Goal: Task Accomplishment & Management: Manage account settings

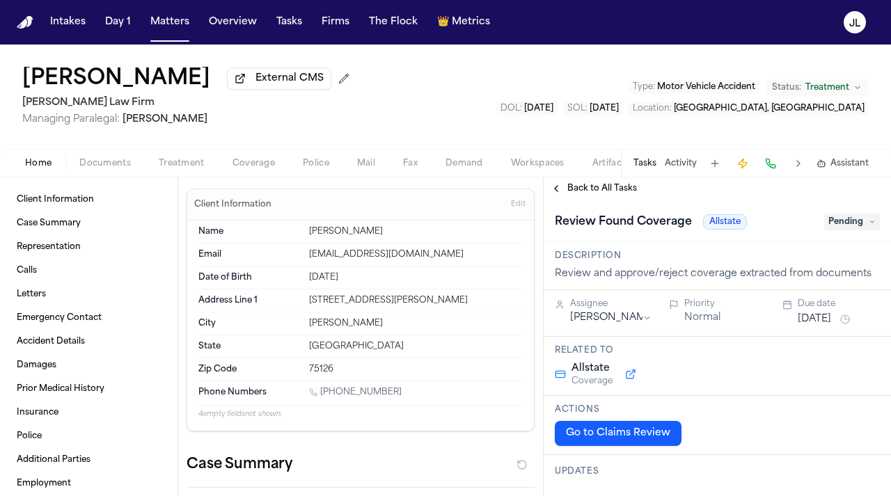
click at [242, 169] on span "Coverage" at bounding box center [253, 163] width 42 height 11
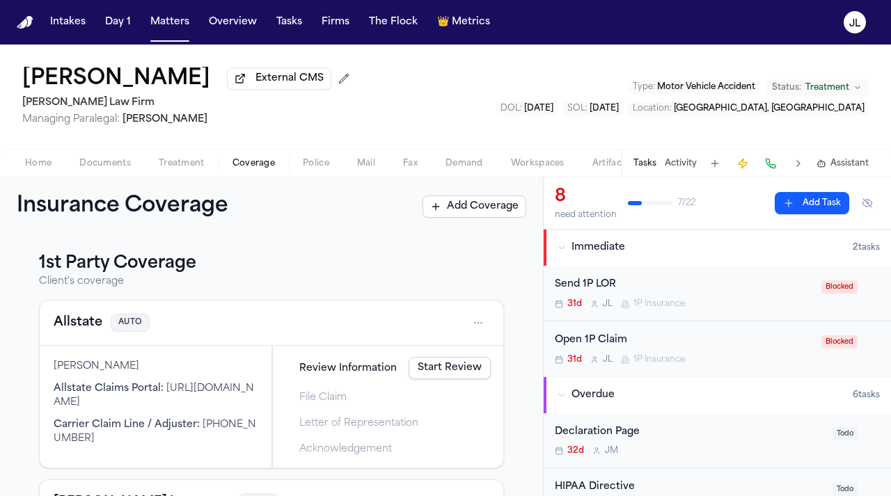
click at [76, 329] on button "Allstate" at bounding box center [78, 322] width 49 height 19
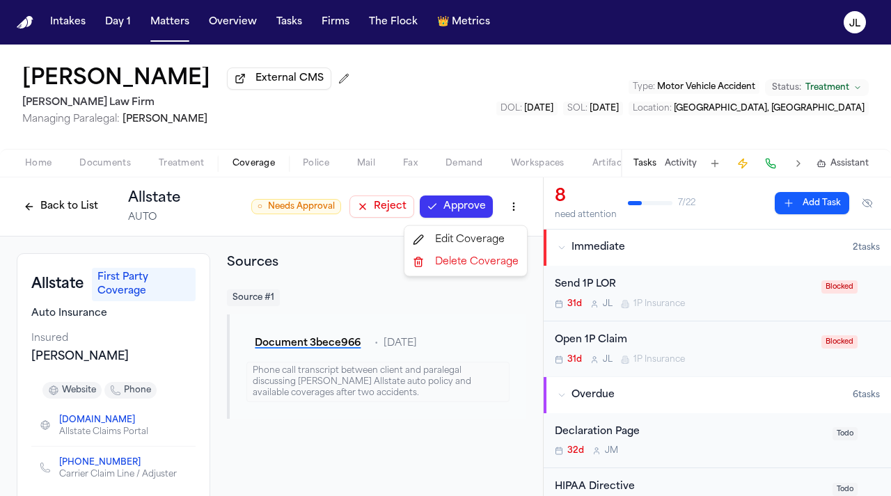
click at [515, 213] on html "Intakes Day 1 Matters Overview Tasks Firms The Flock 👑 Metrics [PERSON_NAME] Ex…" at bounding box center [445, 248] width 891 height 496
click at [315, 260] on html "Intakes Day 1 Matters Overview Tasks Firms The Flock 👑 Metrics [PERSON_NAME] Ex…" at bounding box center [445, 248] width 891 height 496
click at [68, 214] on button "Back to List" at bounding box center [61, 207] width 88 height 22
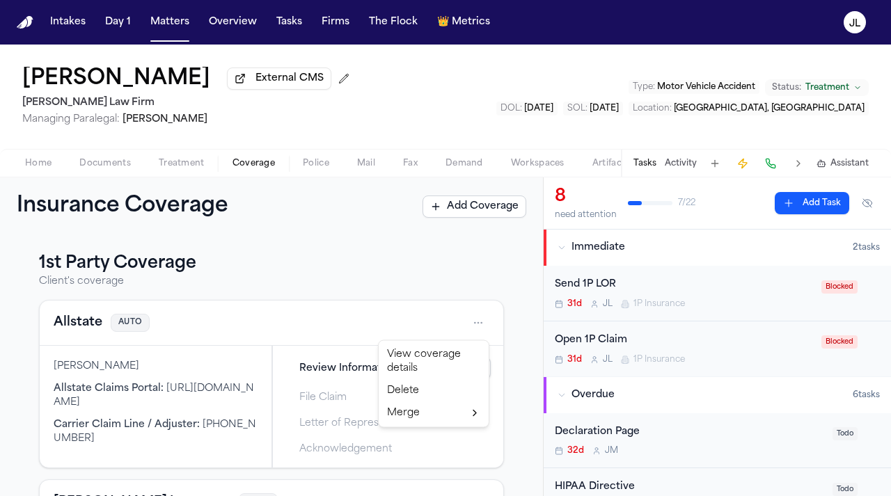
click at [470, 323] on html "Intakes Day 1 Matters Overview Tasks Firms The Flock 👑 Metrics [PERSON_NAME] Ex…" at bounding box center [445, 248] width 891 height 496
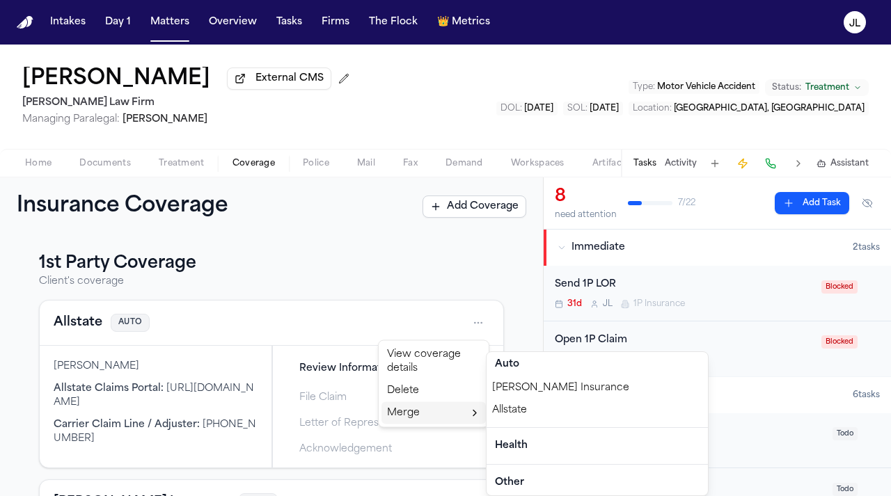
click at [521, 415] on div "Allstate" at bounding box center [596, 410] width 221 height 22
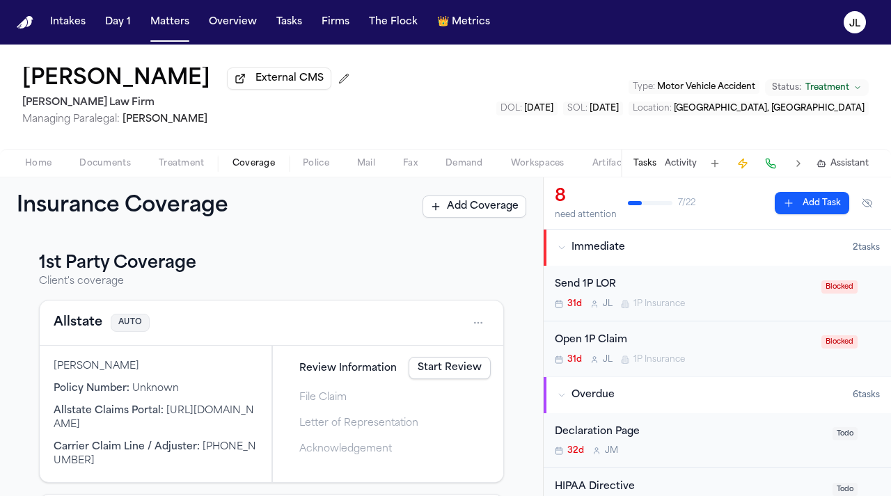
click at [72, 319] on button "Allstate" at bounding box center [78, 322] width 49 height 19
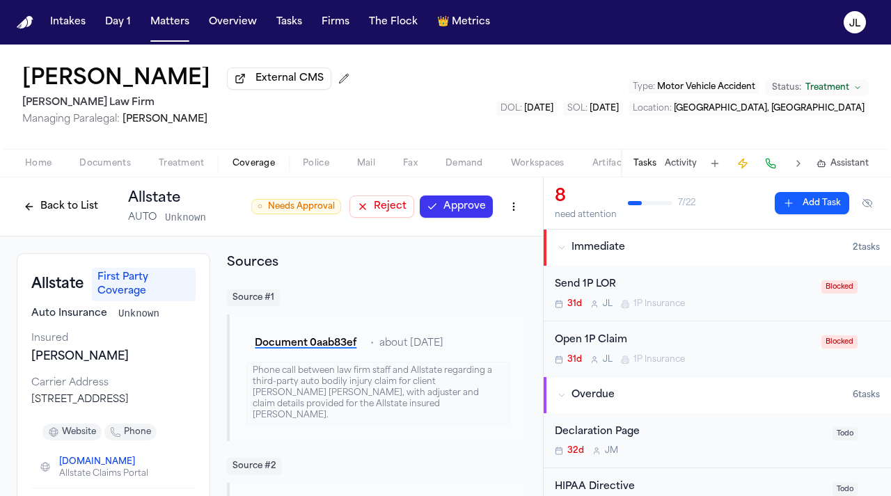
click at [514, 209] on html "Intakes Day 1 Matters Overview Tasks Firms The Flock 👑 Metrics [PERSON_NAME] Ex…" at bounding box center [445, 248] width 891 height 496
click at [518, 215] on html "Intakes Day 1 Matters Overview Tasks Firms The Flock 👑 Metrics [PERSON_NAME] Ex…" at bounding box center [445, 248] width 891 height 496
click at [497, 239] on div "Edit Coverage" at bounding box center [465, 240] width 117 height 22
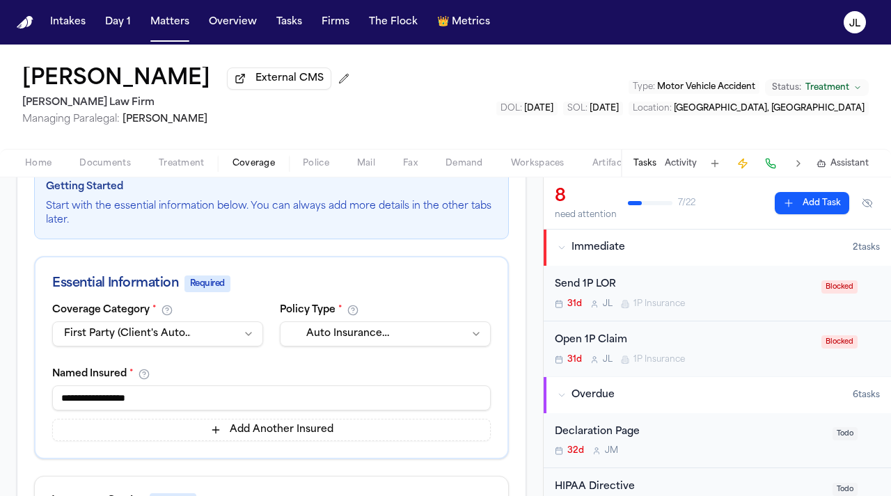
scroll to position [221, 0]
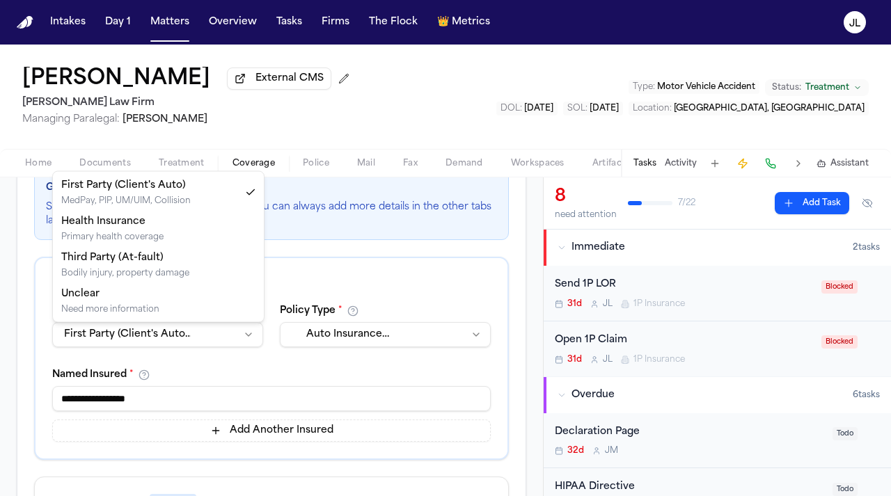
click at [216, 328] on html "Intakes Day 1 Matters Overview Tasks Firms The Flock 👑 Metrics [PERSON_NAME] Ex…" at bounding box center [445, 248] width 891 height 496
select select "**********"
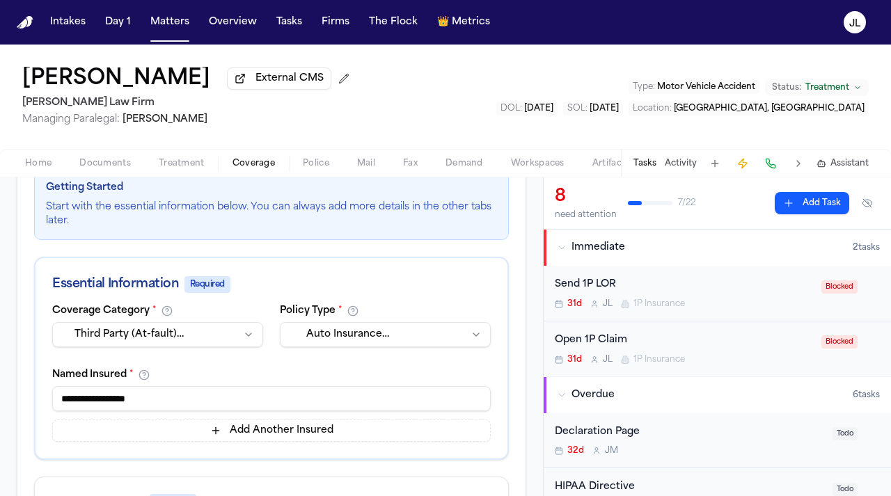
drag, startPoint x: 162, startPoint y: 404, endPoint x: 37, endPoint y: 404, distance: 125.3
click at [37, 404] on div "**********" at bounding box center [271, 382] width 472 height 153
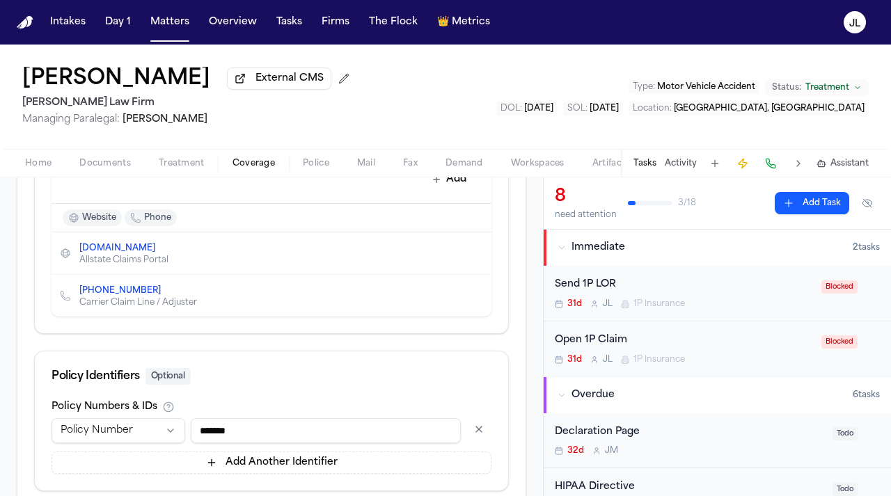
scroll to position [806, 0]
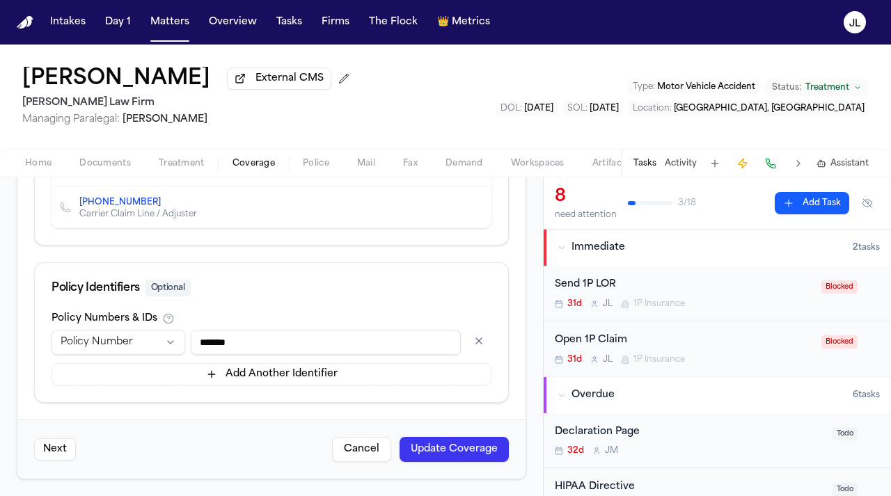
type input "**"
click at [471, 463] on div "Next Cancel Update Coverage" at bounding box center [271, 449] width 508 height 59
click at [471, 450] on button "Update Coverage" at bounding box center [453, 449] width 109 height 25
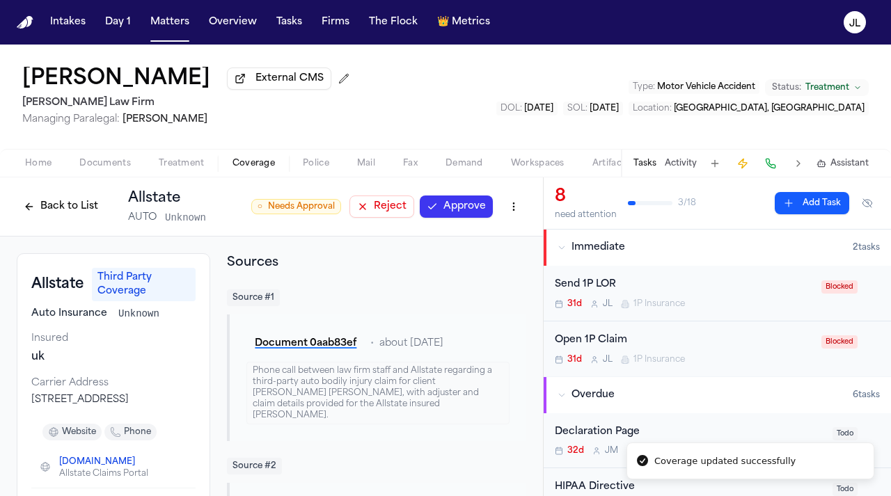
click at [468, 199] on button "Approve" at bounding box center [456, 207] width 73 height 22
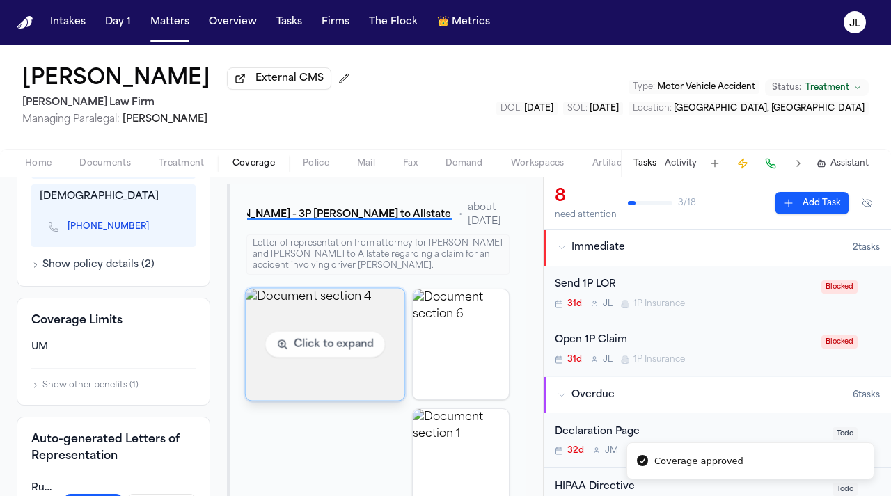
scroll to position [699, 0]
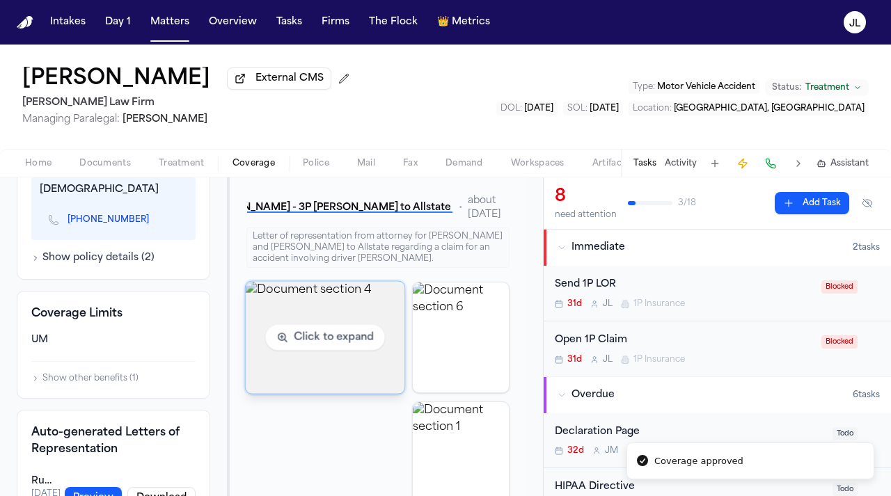
click at [378, 339] on img "View document section 4" at bounding box center [325, 337] width 159 height 112
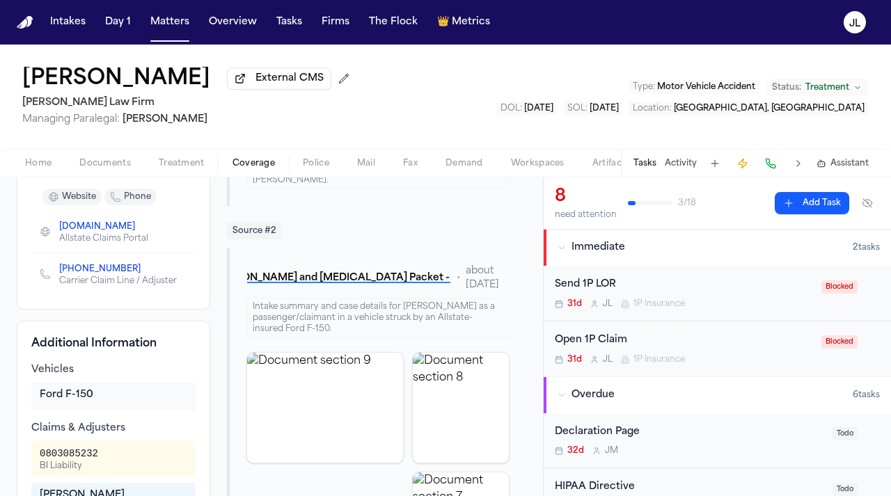
scroll to position [0, 0]
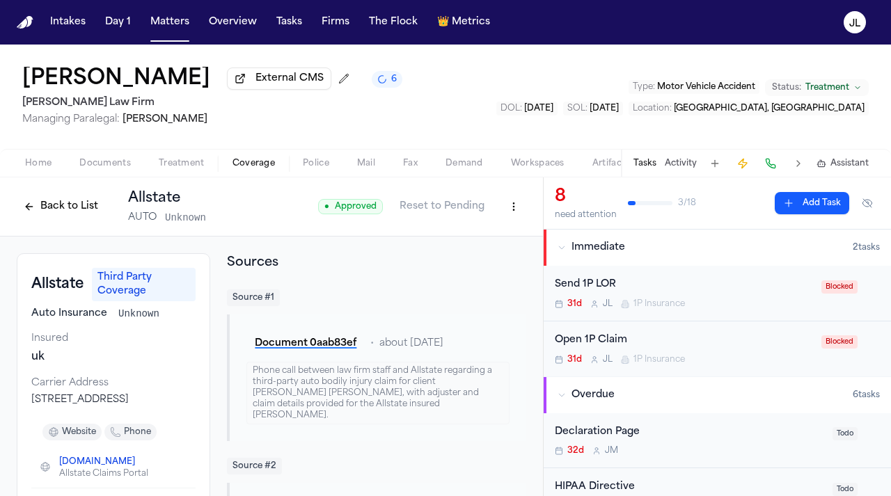
click at [509, 206] on html "Intakes Day 1 Matters Overview Tasks Firms The Flock 👑 Metrics [PERSON_NAME] Ex…" at bounding box center [445, 248] width 891 height 496
click at [475, 244] on div "Edit Coverage" at bounding box center [465, 240] width 117 height 22
select select "**********"
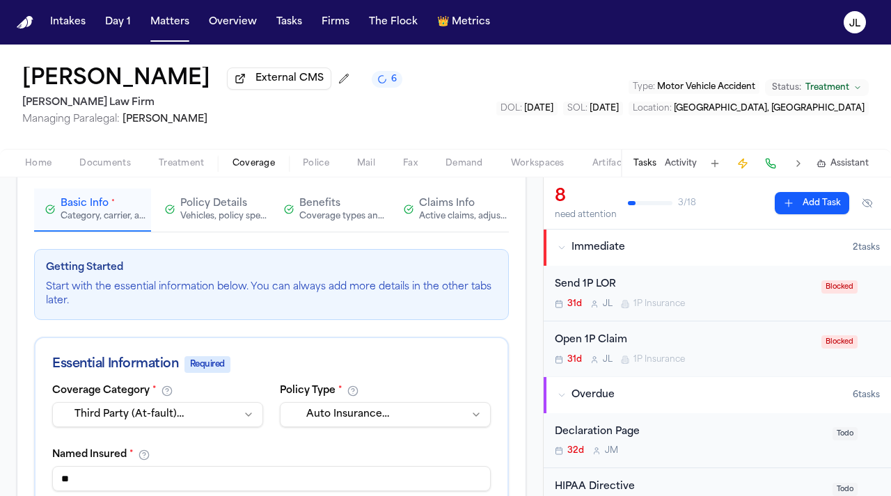
scroll to position [247, 0]
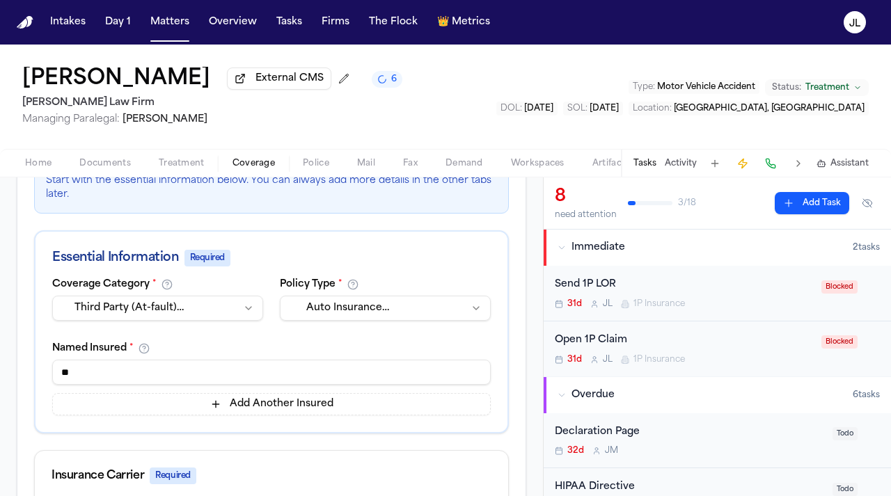
drag, startPoint x: 118, startPoint y: 372, endPoint x: 32, endPoint y: 371, distance: 85.6
type input "**********"
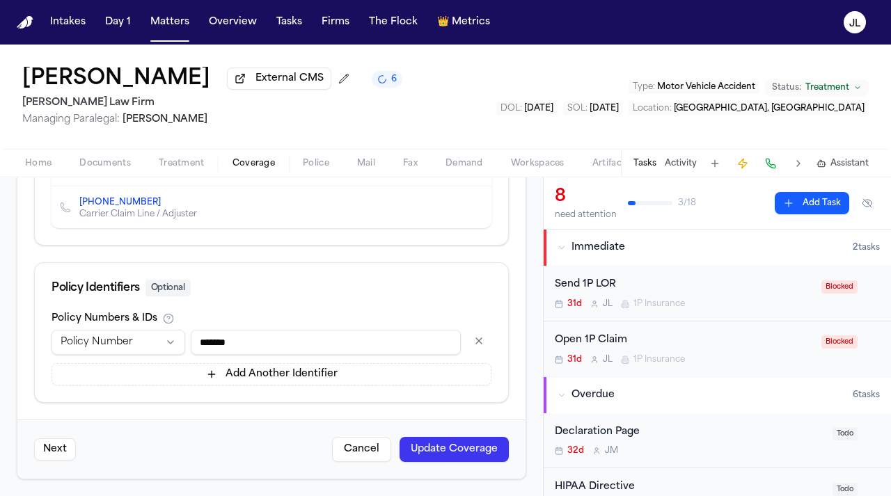
click at [426, 450] on button "Update Coverage" at bounding box center [453, 449] width 109 height 25
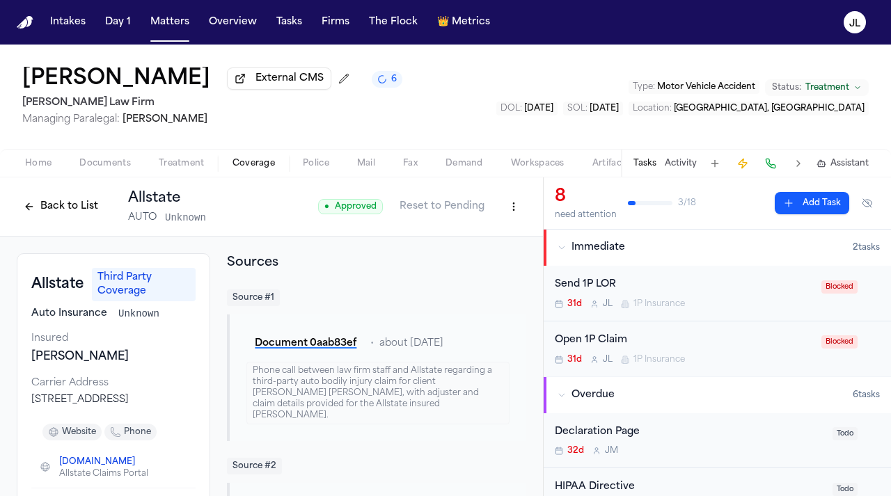
click at [42, 209] on button "Back to List" at bounding box center [61, 207] width 88 height 22
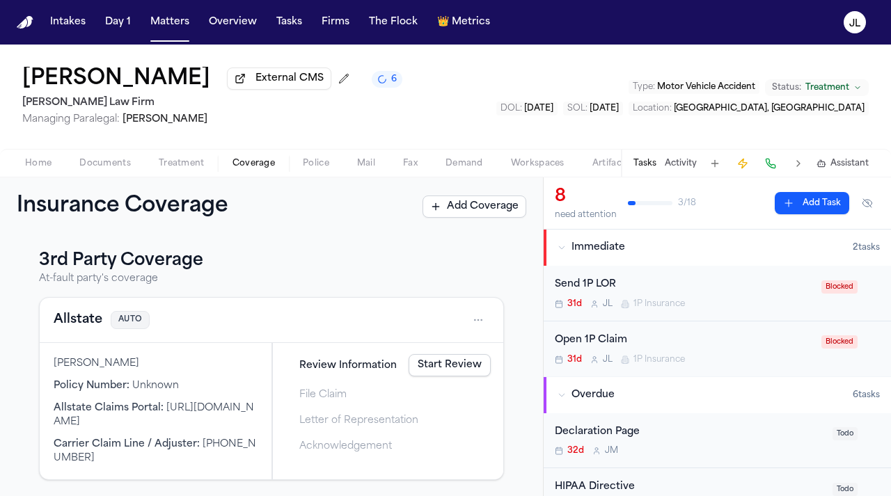
scroll to position [250, 0]
click at [447, 358] on link "Start Review" at bounding box center [450, 365] width 82 height 22
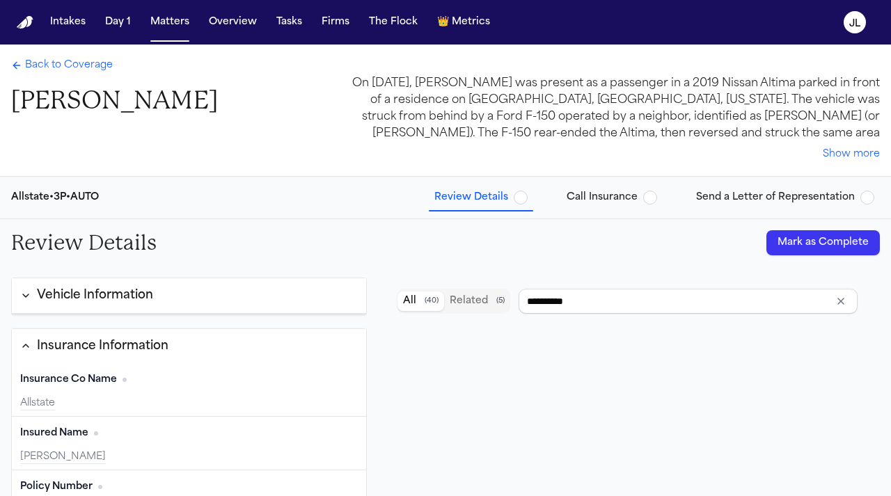
click at [812, 239] on button "Mark as Complete" at bounding box center [822, 242] width 113 height 25
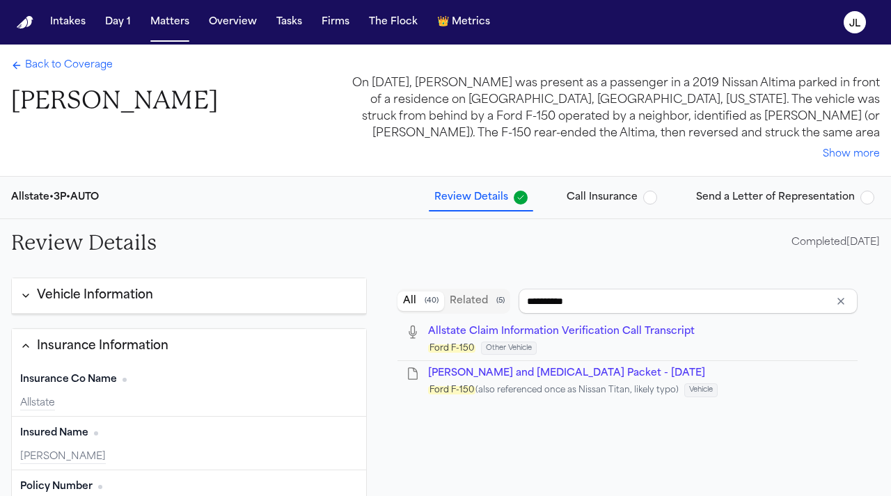
click at [623, 172] on div "Back to Coverage [PERSON_NAME] On [DATE], [PERSON_NAME] was present as a passen…" at bounding box center [445, 111] width 891 height 132
click at [621, 204] on span "Call Insurance" at bounding box center [601, 198] width 71 height 14
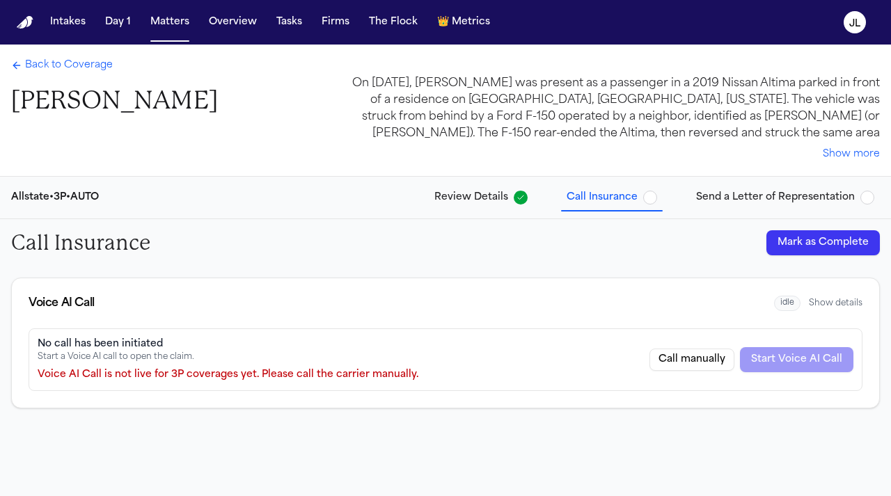
click at [841, 253] on button "Mark as Complete" at bounding box center [822, 242] width 113 height 25
click at [824, 208] on button "Send a Letter of Representation" at bounding box center [784, 197] width 189 height 25
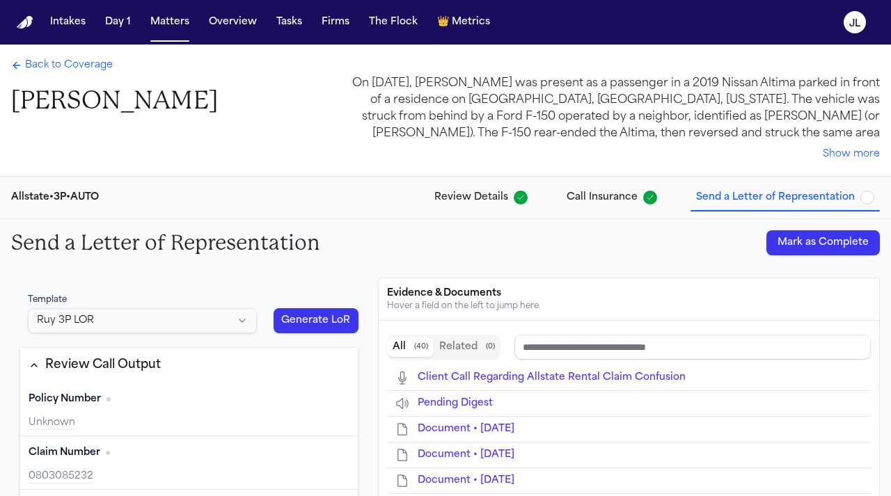
click at [830, 240] on button "Mark as Complete" at bounding box center [822, 242] width 113 height 25
click at [51, 61] on span "Back to Coverage" at bounding box center [69, 65] width 88 height 14
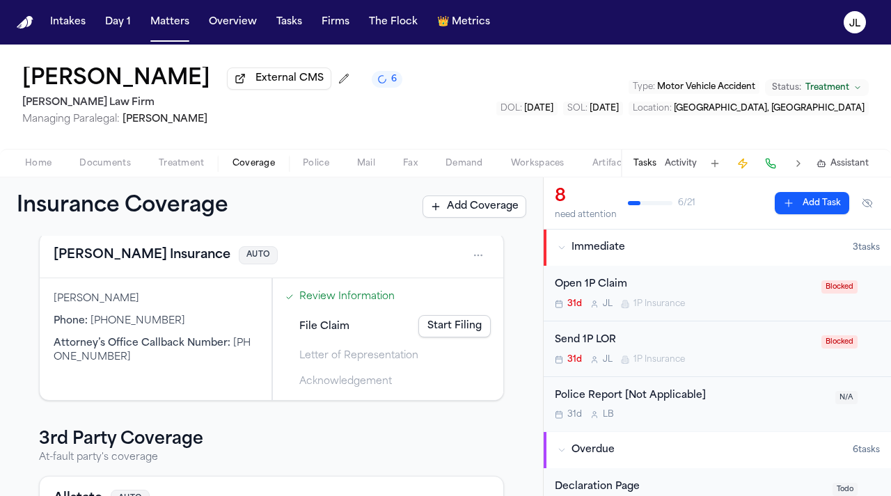
scroll to position [71, 0]
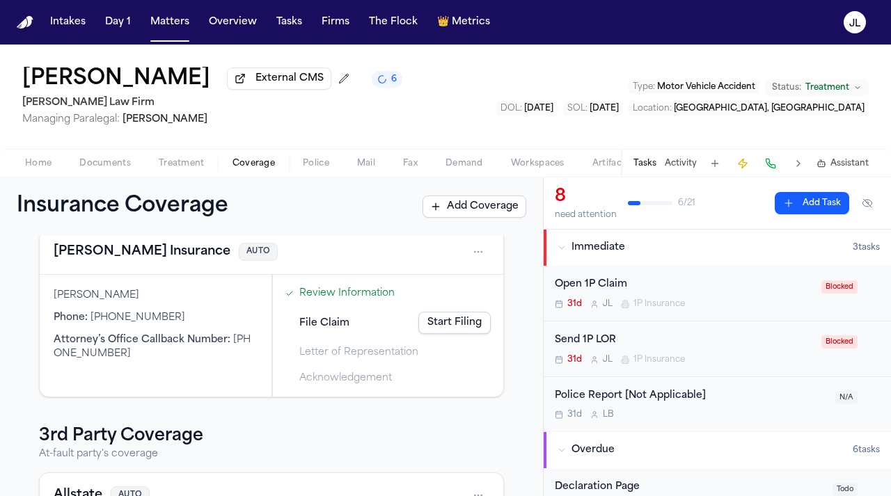
click at [154, 253] on button "[PERSON_NAME] Insurance" at bounding box center [142, 251] width 177 height 19
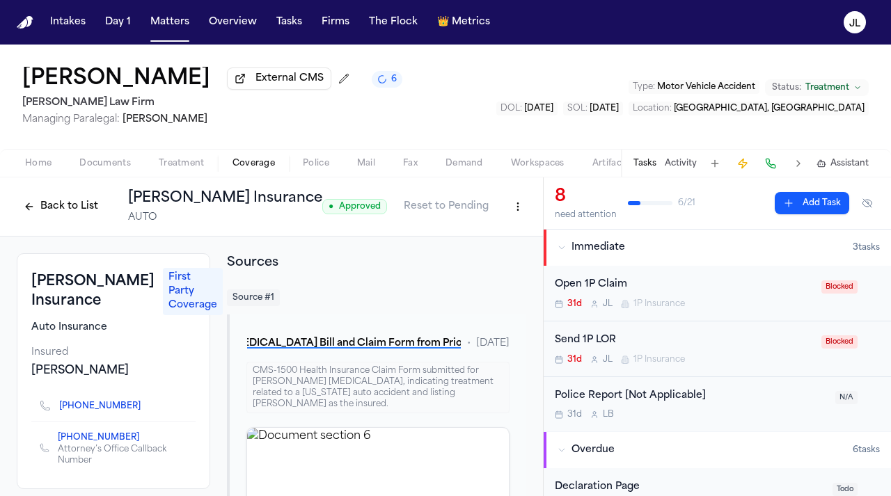
click at [61, 207] on button "Back to List" at bounding box center [61, 207] width 88 height 22
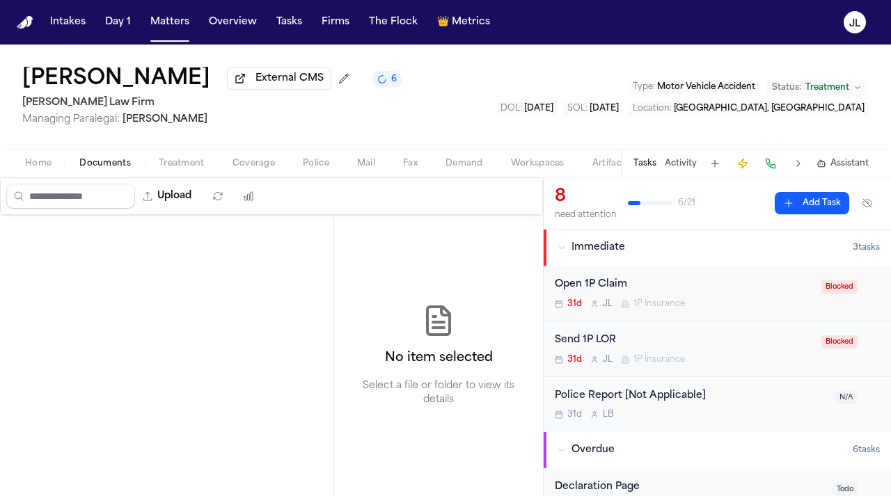
click at [106, 161] on span "Documents" at bounding box center [104, 163] width 51 height 11
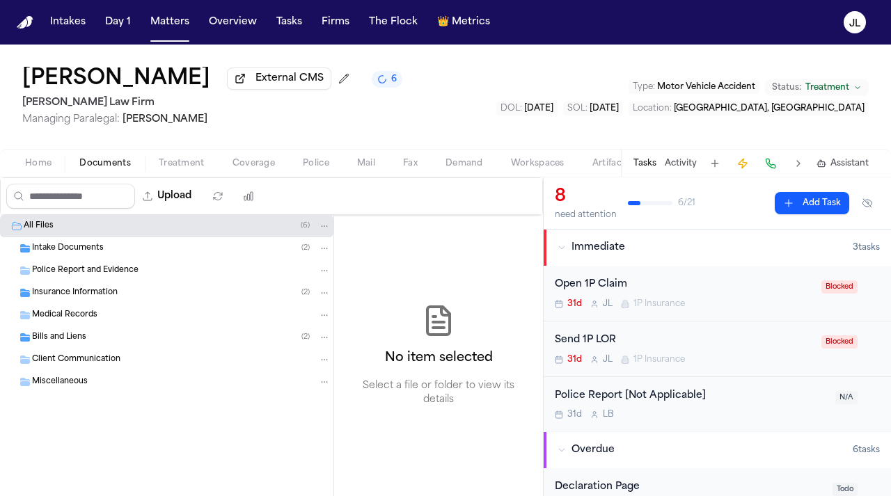
click at [121, 299] on div "Insurance Information ( 2 )" at bounding box center [181, 293] width 299 height 13
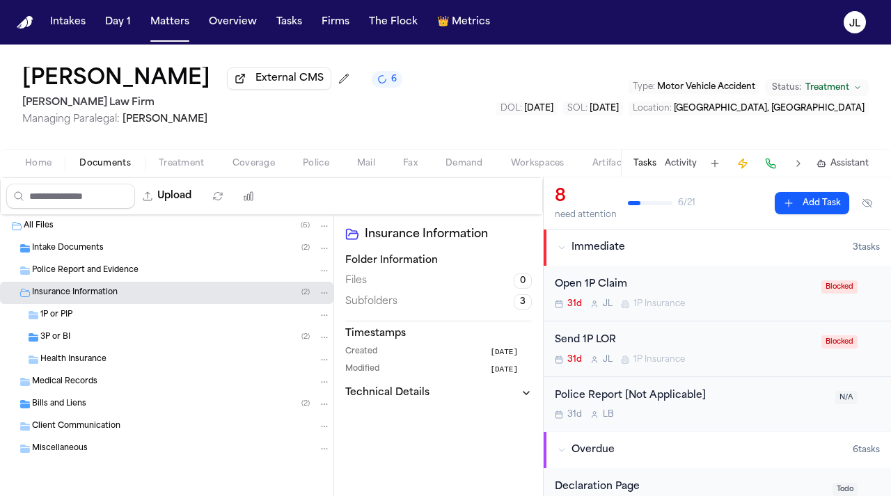
click at [120, 335] on div "3P or BI ( 2 )" at bounding box center [185, 337] width 290 height 13
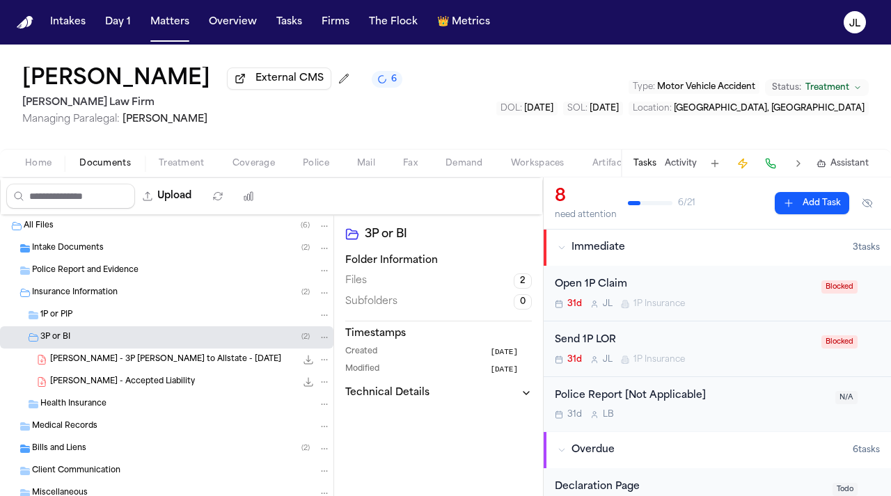
click at [120, 322] on div "1P or PIP" at bounding box center [185, 315] width 290 height 13
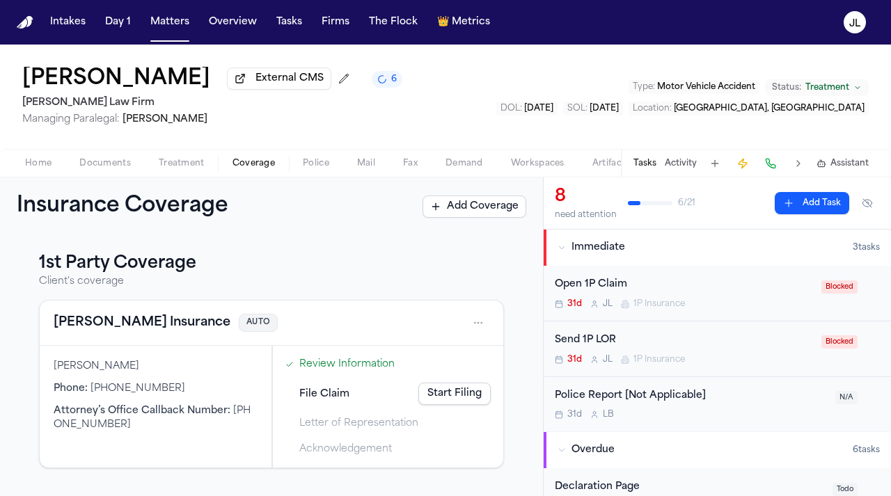
click at [267, 161] on span "Coverage" at bounding box center [253, 163] width 42 height 11
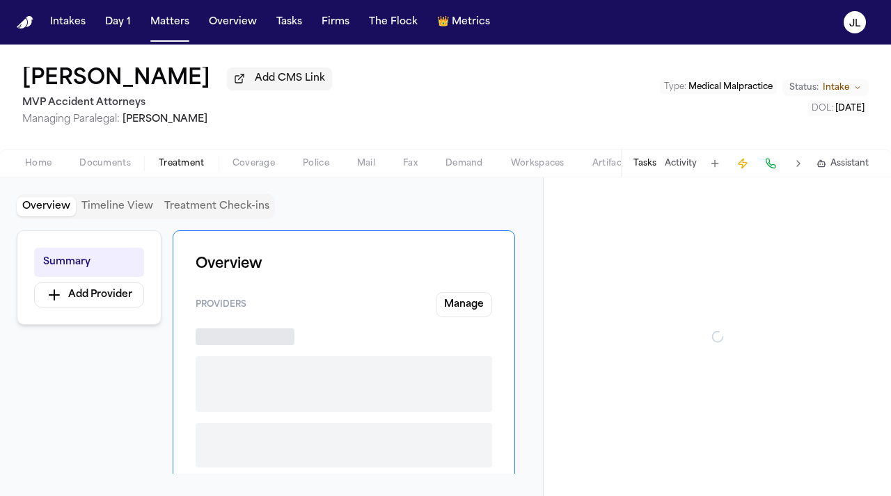
click at [159, 168] on span "Treatment" at bounding box center [182, 163] width 46 height 11
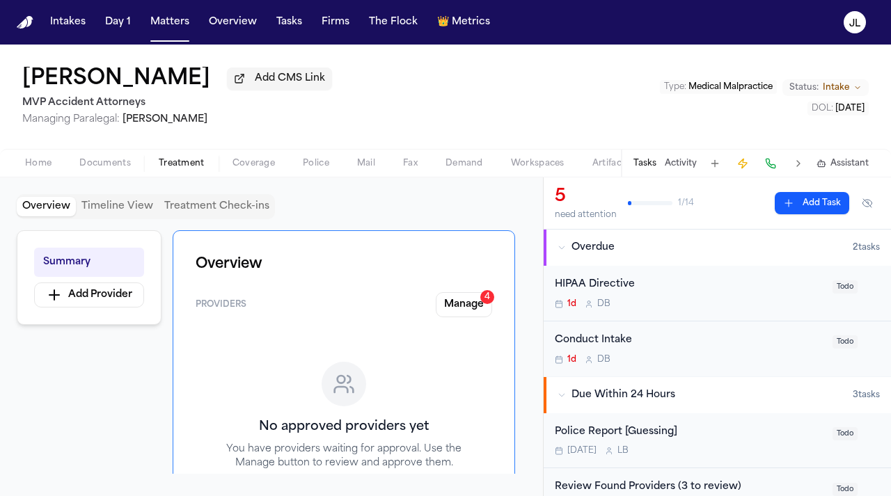
click at [254, 149] on div "Silvia Hanustiakova Add CMS Link MVP Accident Attorneys Managing Paralegal: Mic…" at bounding box center [445, 97] width 891 height 104
click at [255, 168] on span "Coverage" at bounding box center [253, 163] width 42 height 11
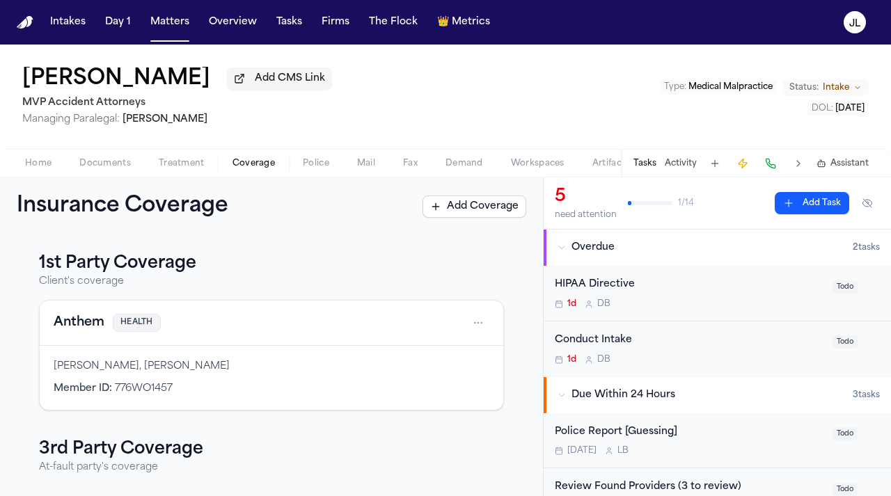
click at [84, 327] on button "Anthem" at bounding box center [79, 322] width 51 height 19
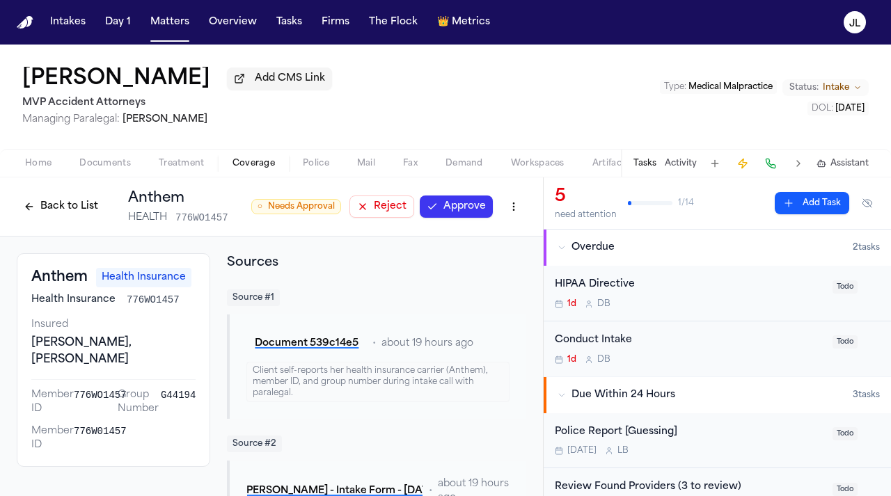
click at [463, 214] on button "Approve" at bounding box center [456, 207] width 73 height 22
